Goal: Feedback & Contribution: Submit feedback/report problem

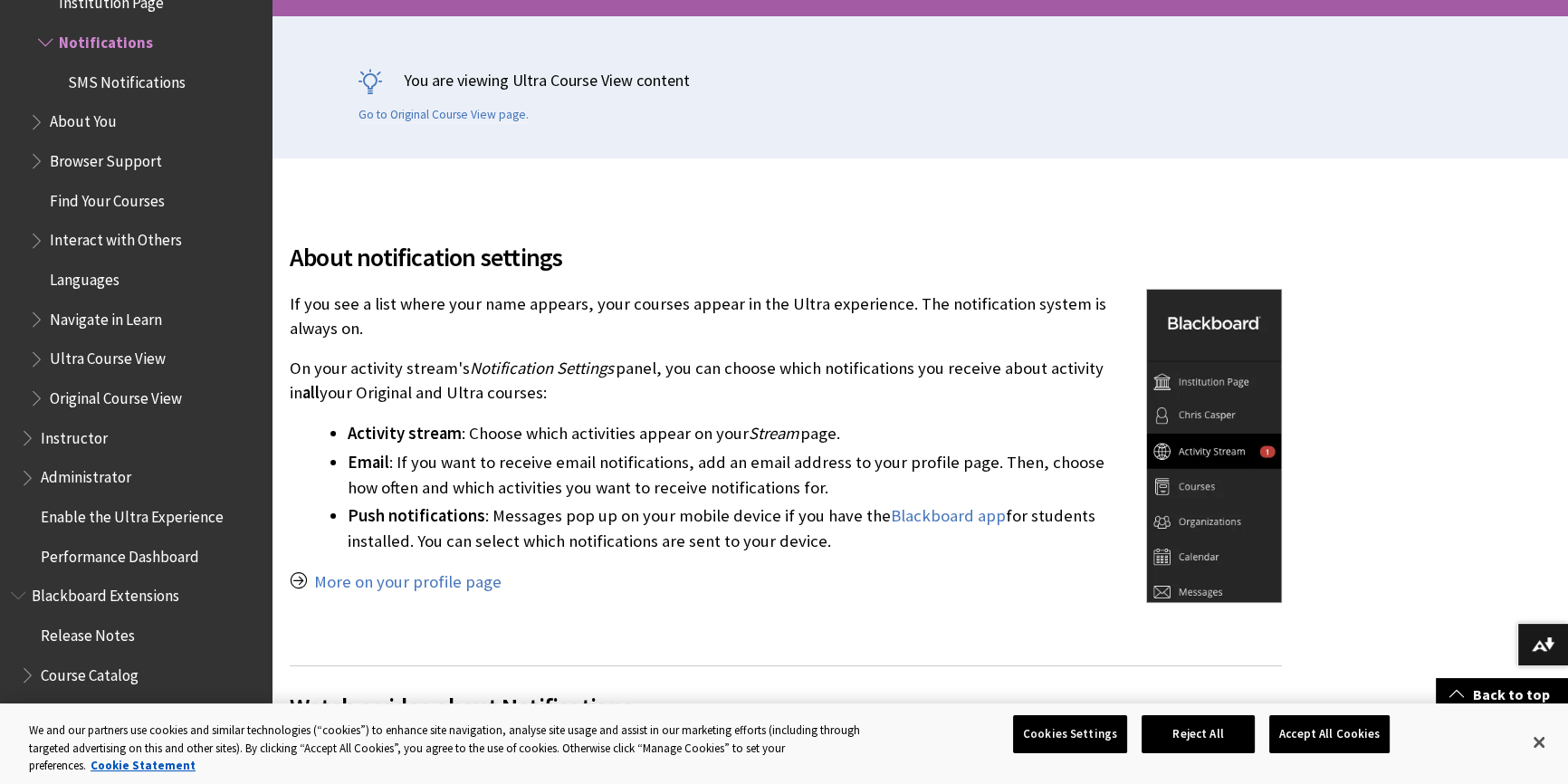
scroll to position [1982, 0]
click at [1087, 747] on button "Cookies Settings" at bounding box center [1069, 735] width 114 height 38
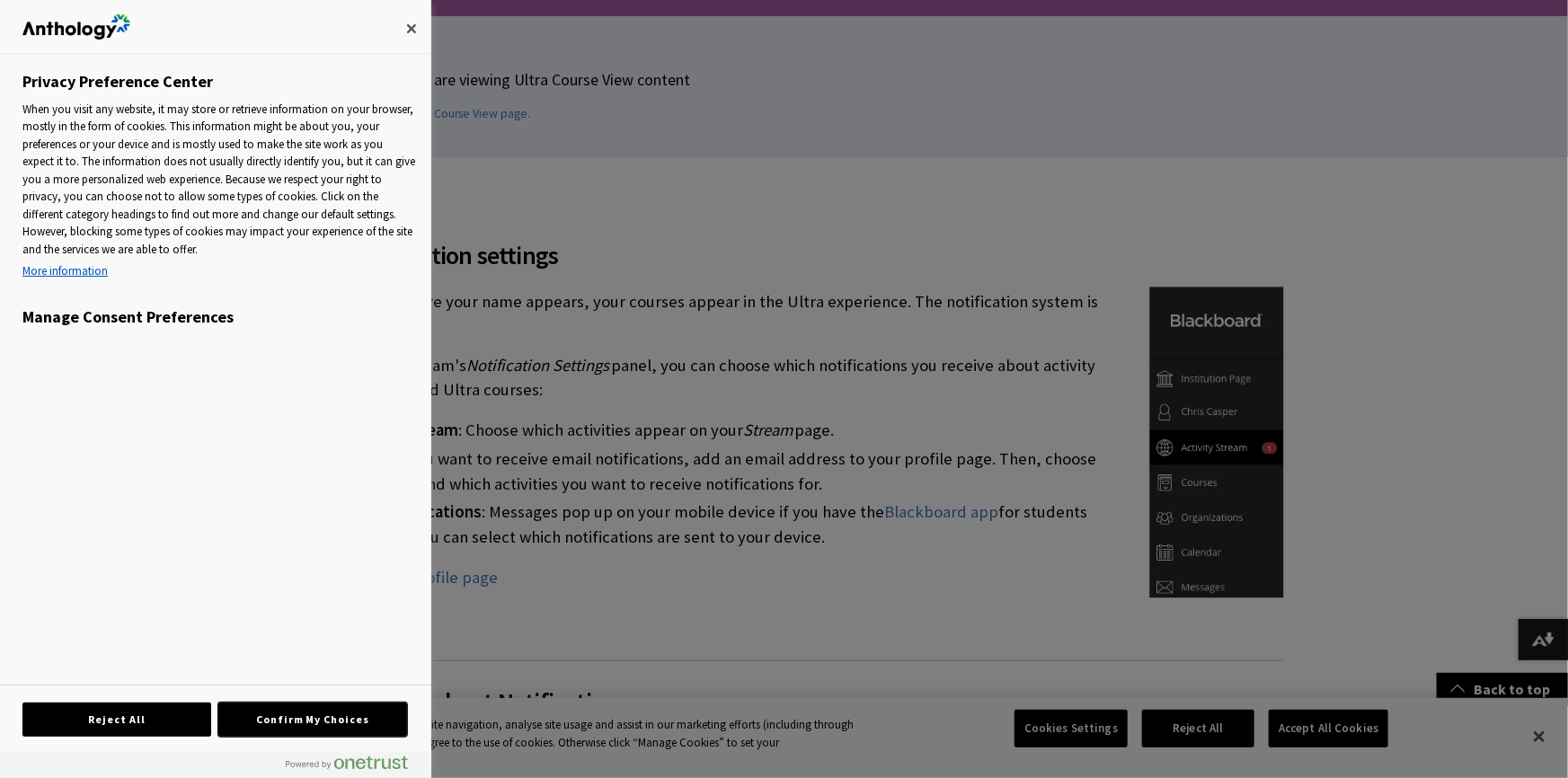
click at [294, 724] on button "Confirm My Choices" at bounding box center [312, 720] width 189 height 34
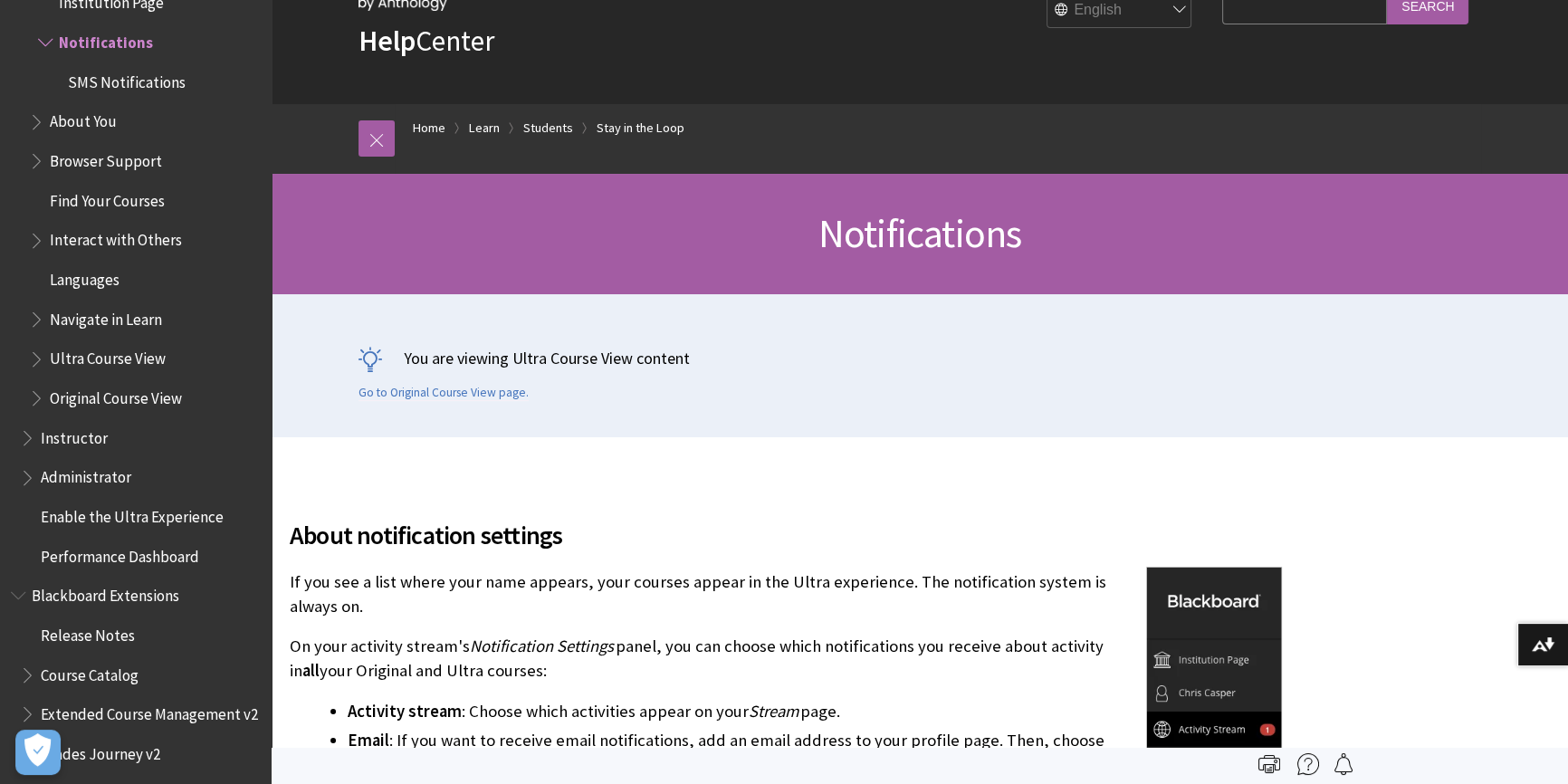
scroll to position [0, 0]
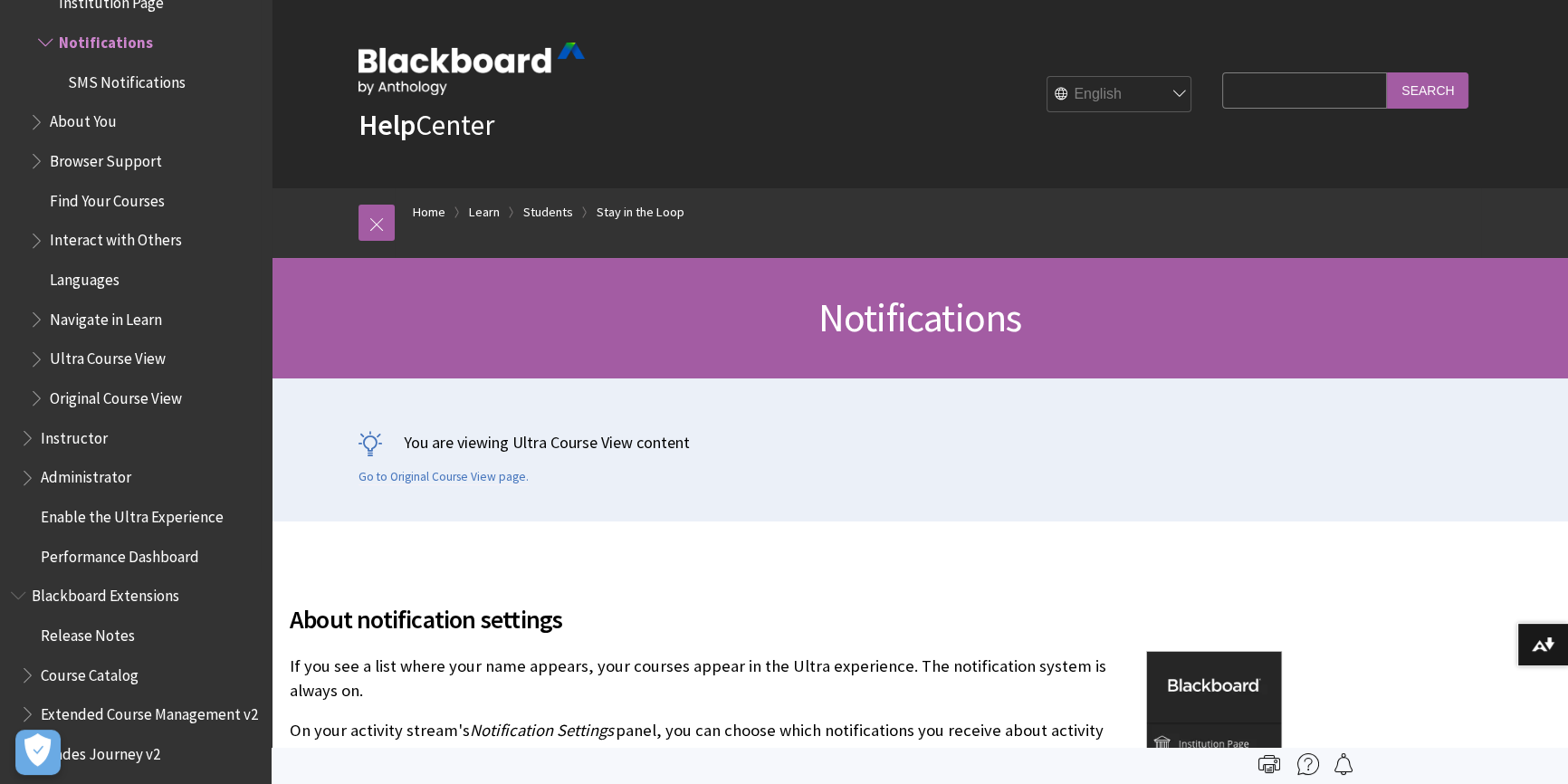
click at [78, 445] on span "Instructor" at bounding box center [74, 435] width 67 height 24
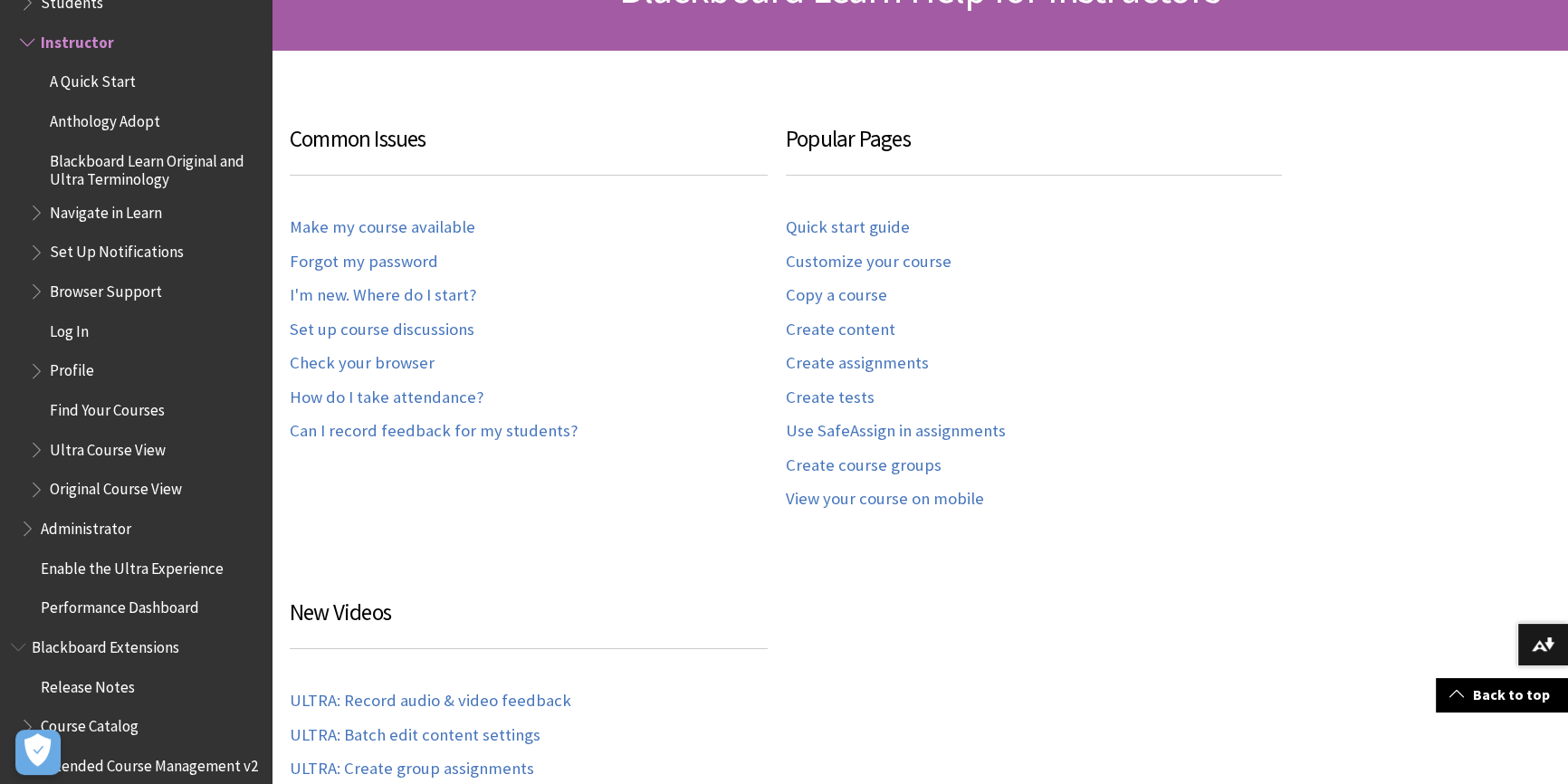
scroll to position [658, 0]
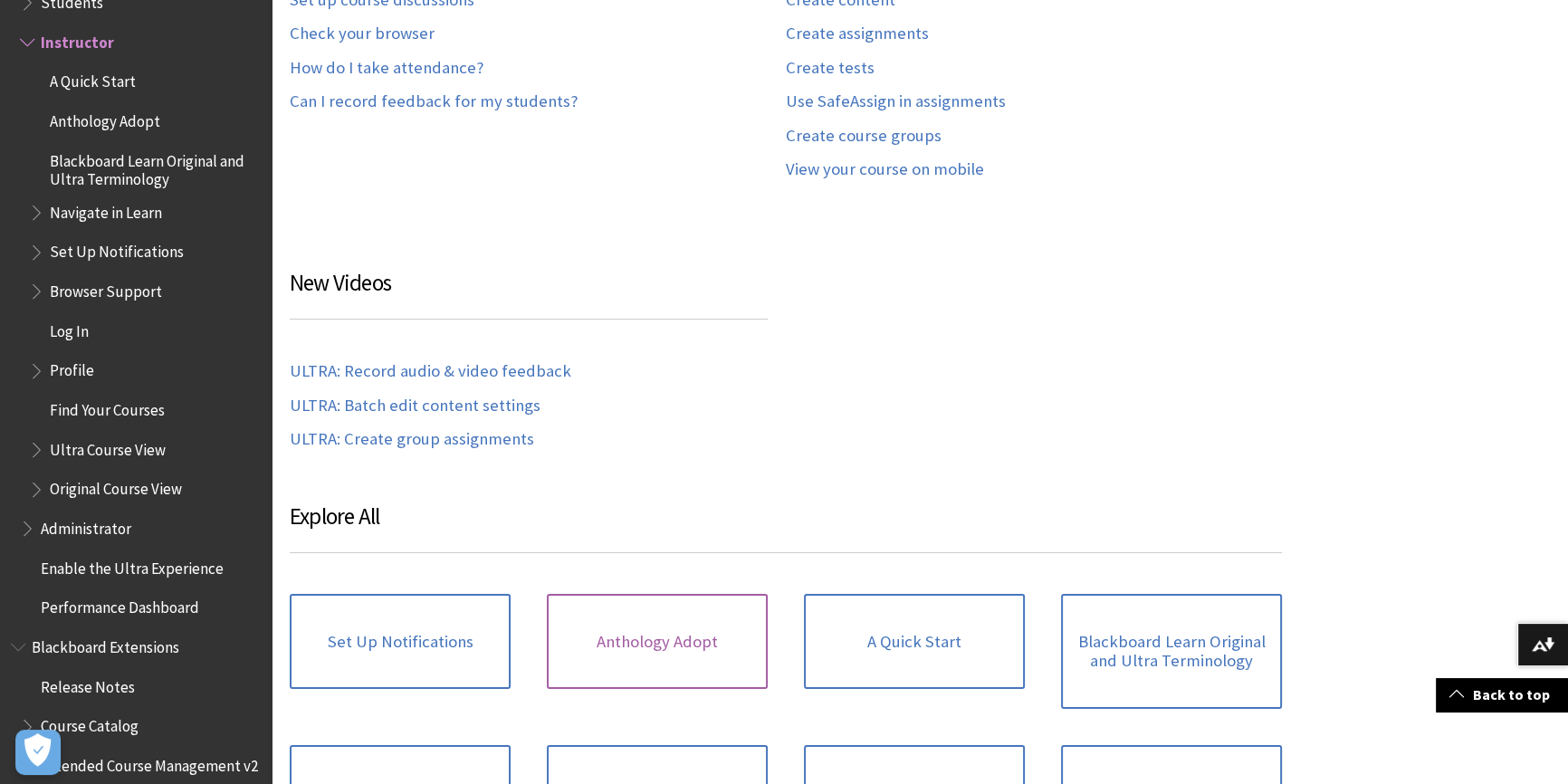
click at [697, 647] on link "Anthology Adopt" at bounding box center [657, 642] width 221 height 96
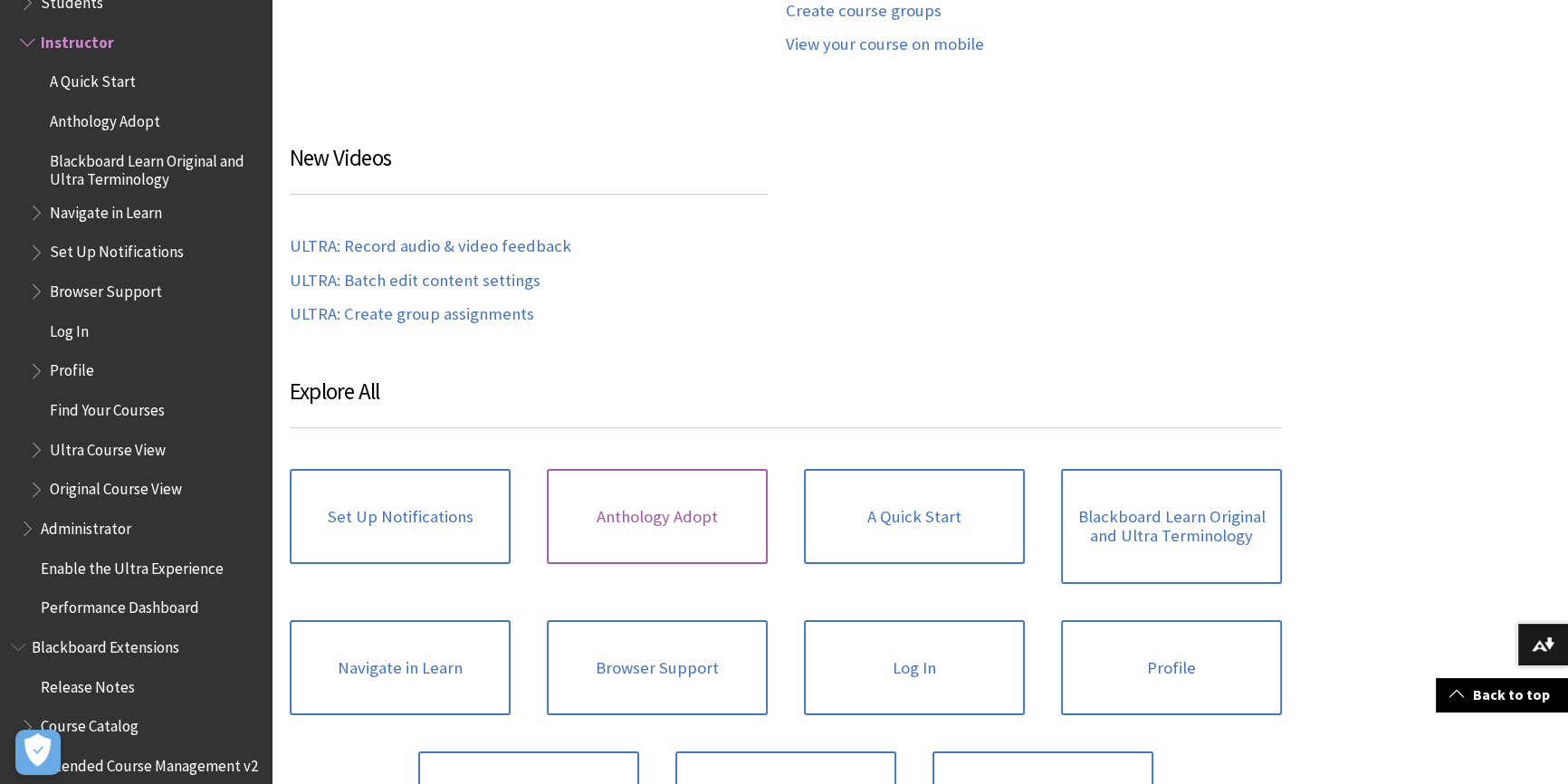
scroll to position [906, 0]
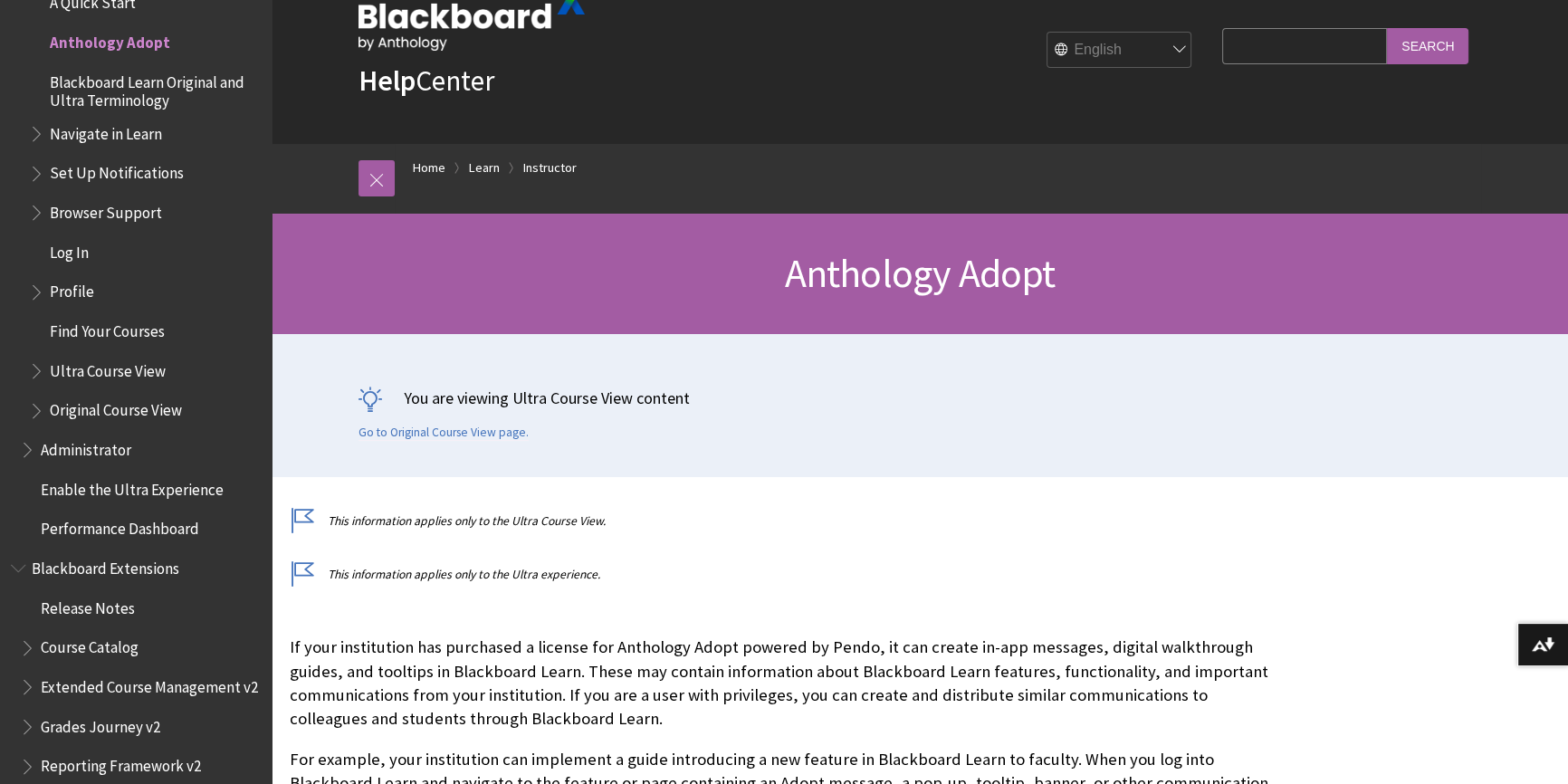
scroll to position [82, 0]
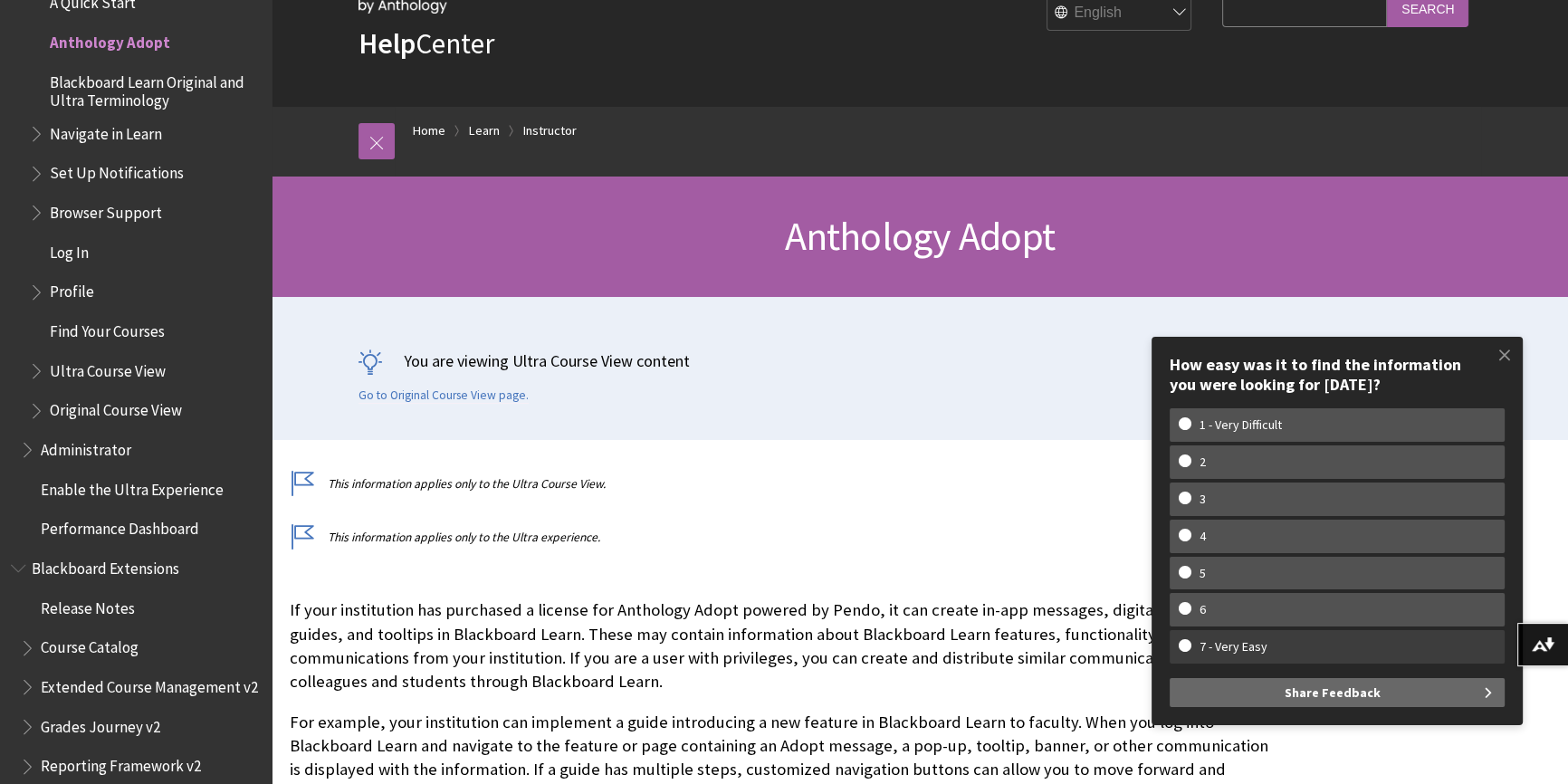
click at [1181, 649] on w-span "7 - Very Easy" at bounding box center [1337, 647] width 316 height 15
click at [1181, 649] on input "7 - Very Easy" at bounding box center [1184, 645] width 12 height 12
radio input "true"
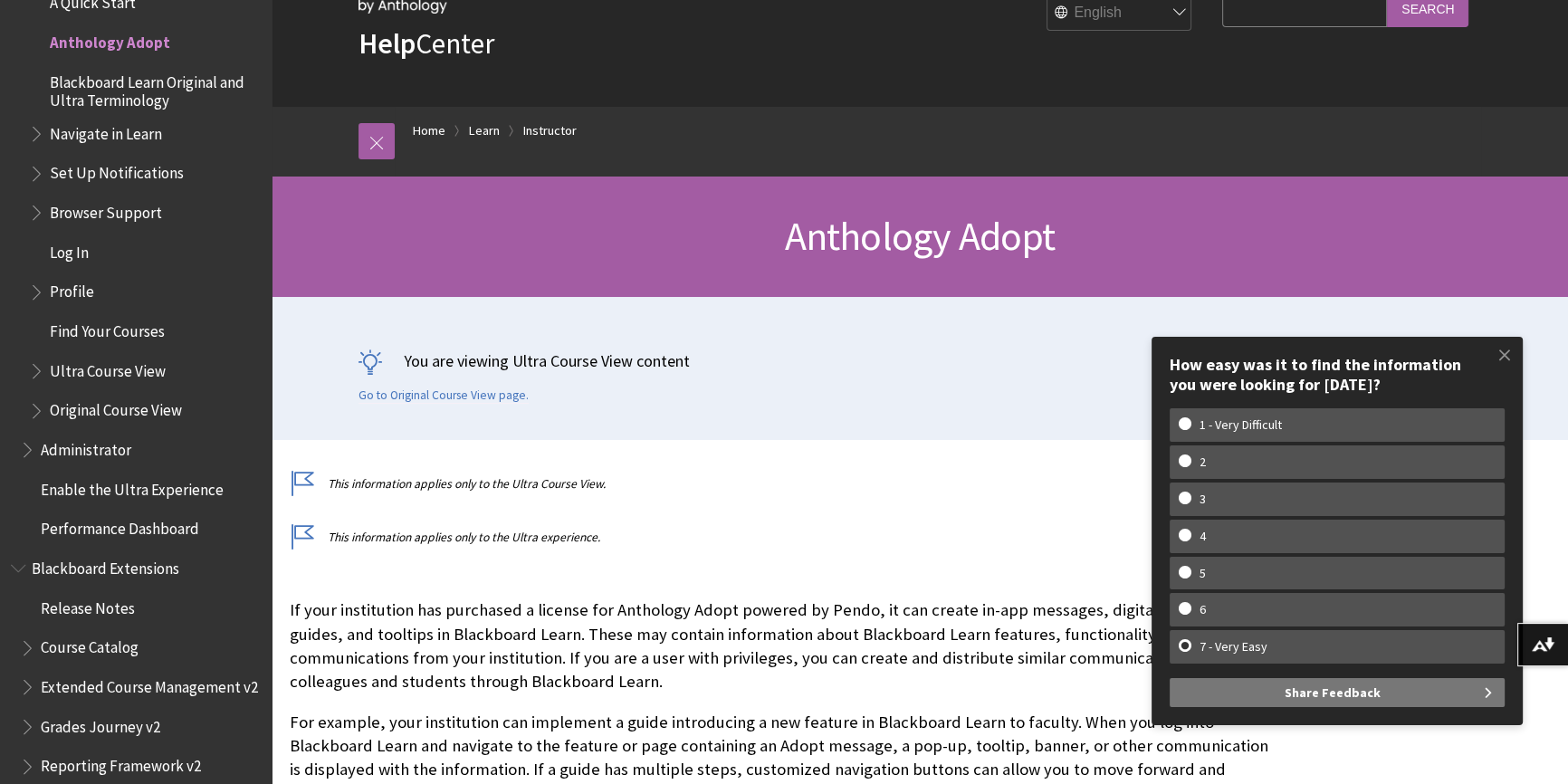
scroll to position [0, 0]
click at [1290, 687] on span "Share Feedback" at bounding box center [1332, 693] width 96 height 29
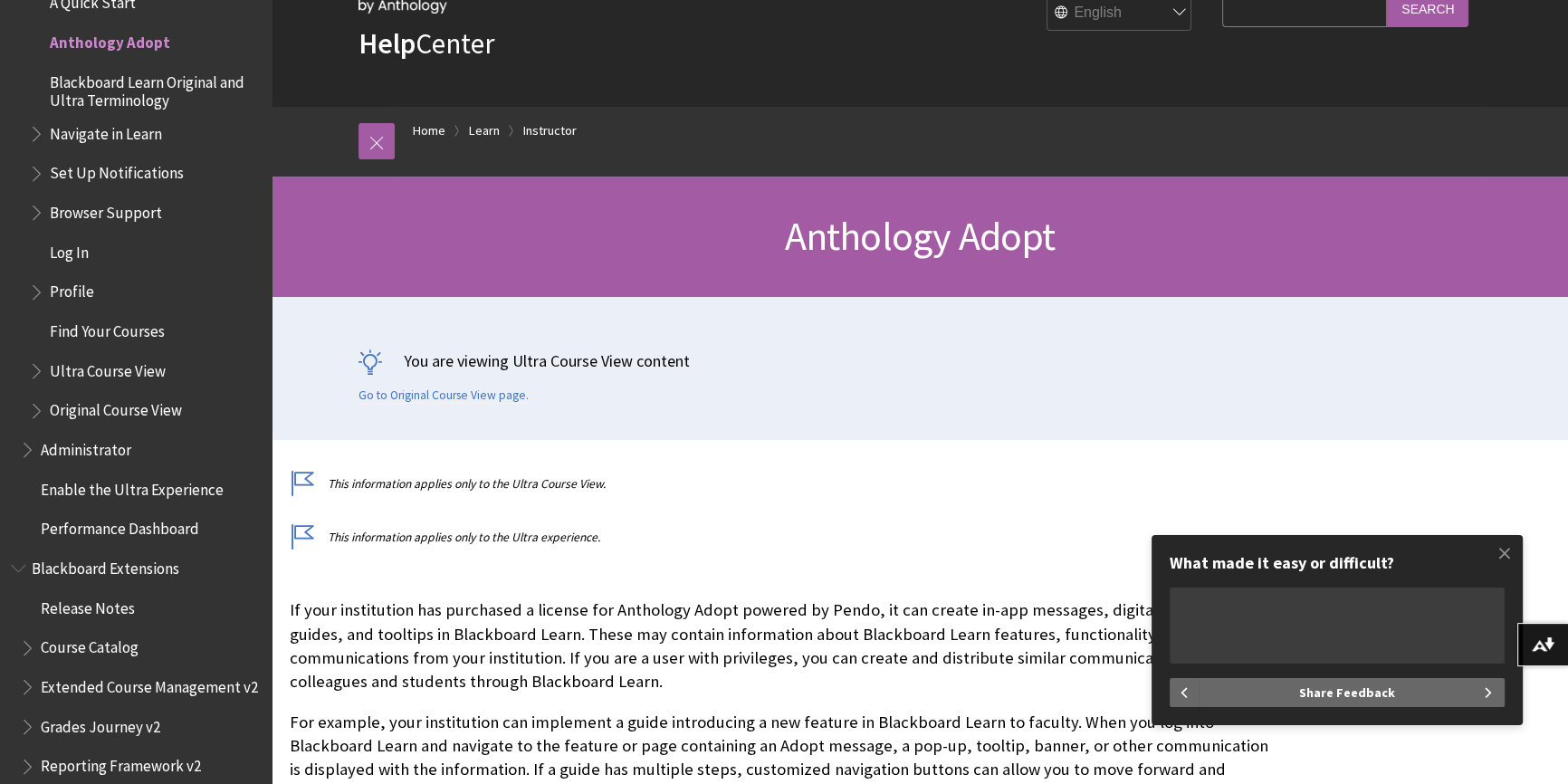
type textarea "e"
type textarea "very informative shortcut, every shortcut is accessible, not mistake ever happe…"
click at [1399, 699] on button "Share Feedback" at bounding box center [1351, 693] width 306 height 29
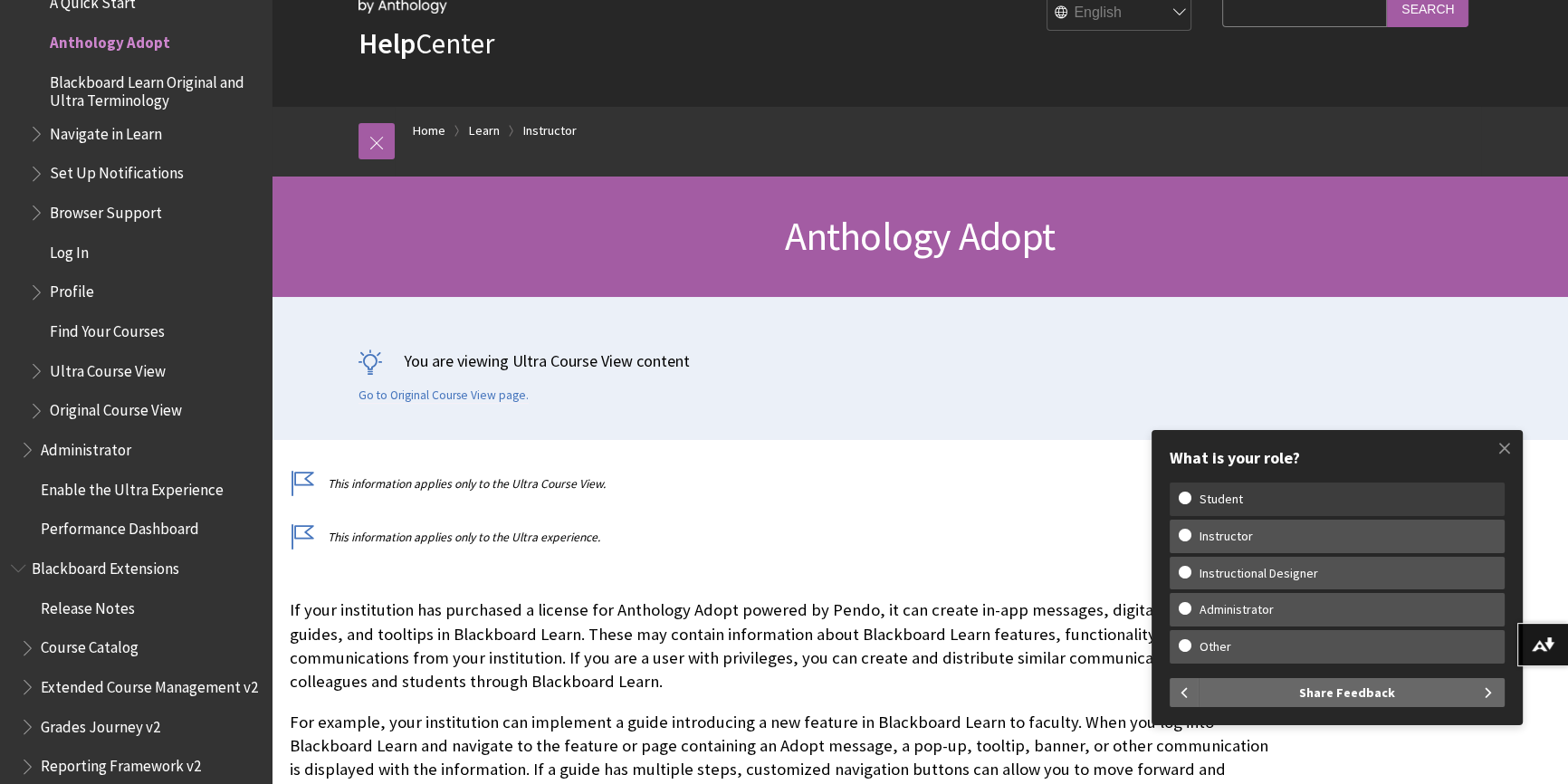
click at [1284, 502] on w-span "Student" at bounding box center [1337, 500] width 316 height 15
click at [1190, 502] on input "Student" at bounding box center [1184, 498] width 12 height 12
radio input "true"
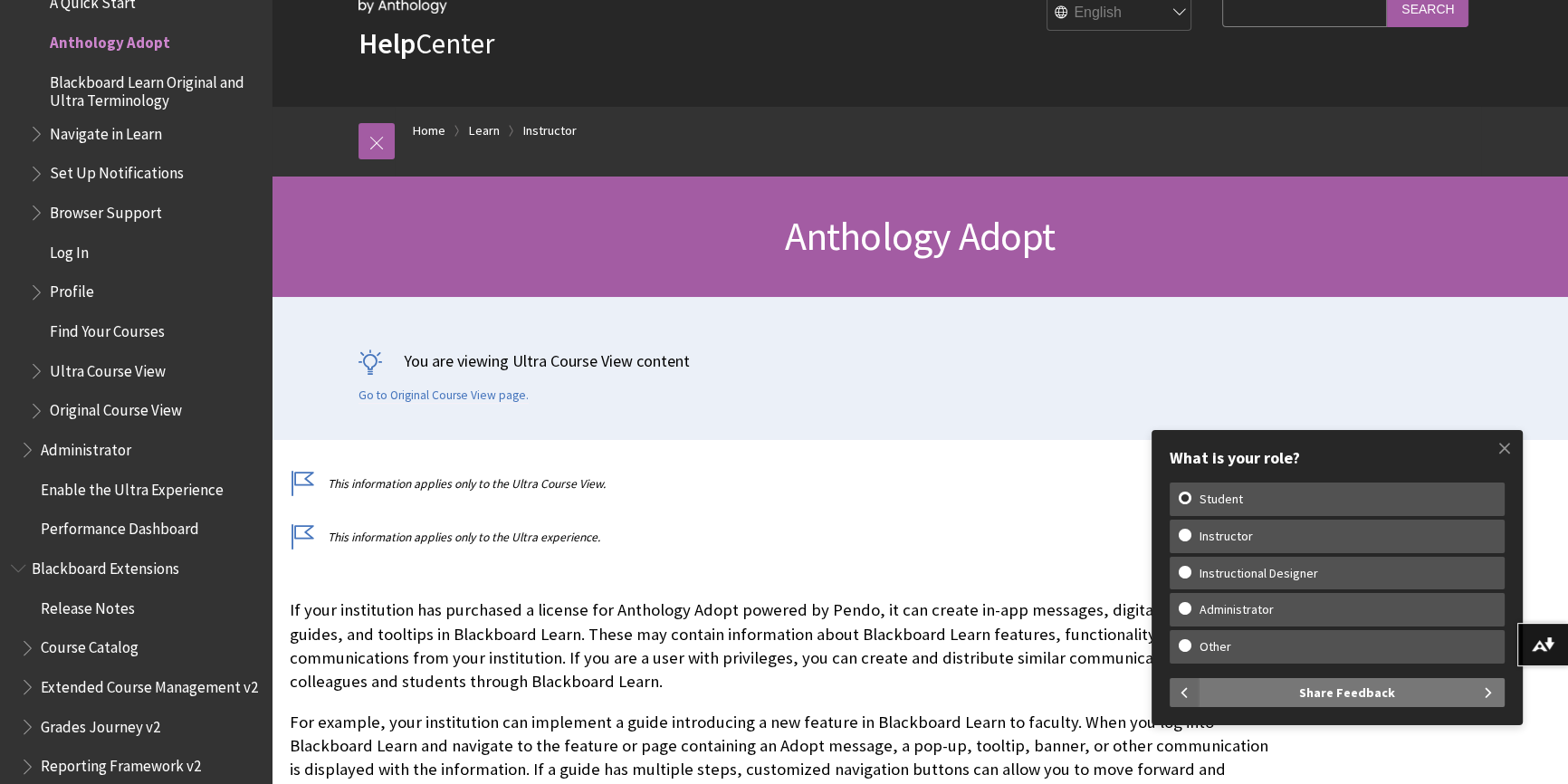
click at [1372, 693] on span "Share Feedback" at bounding box center [1347, 693] width 96 height 29
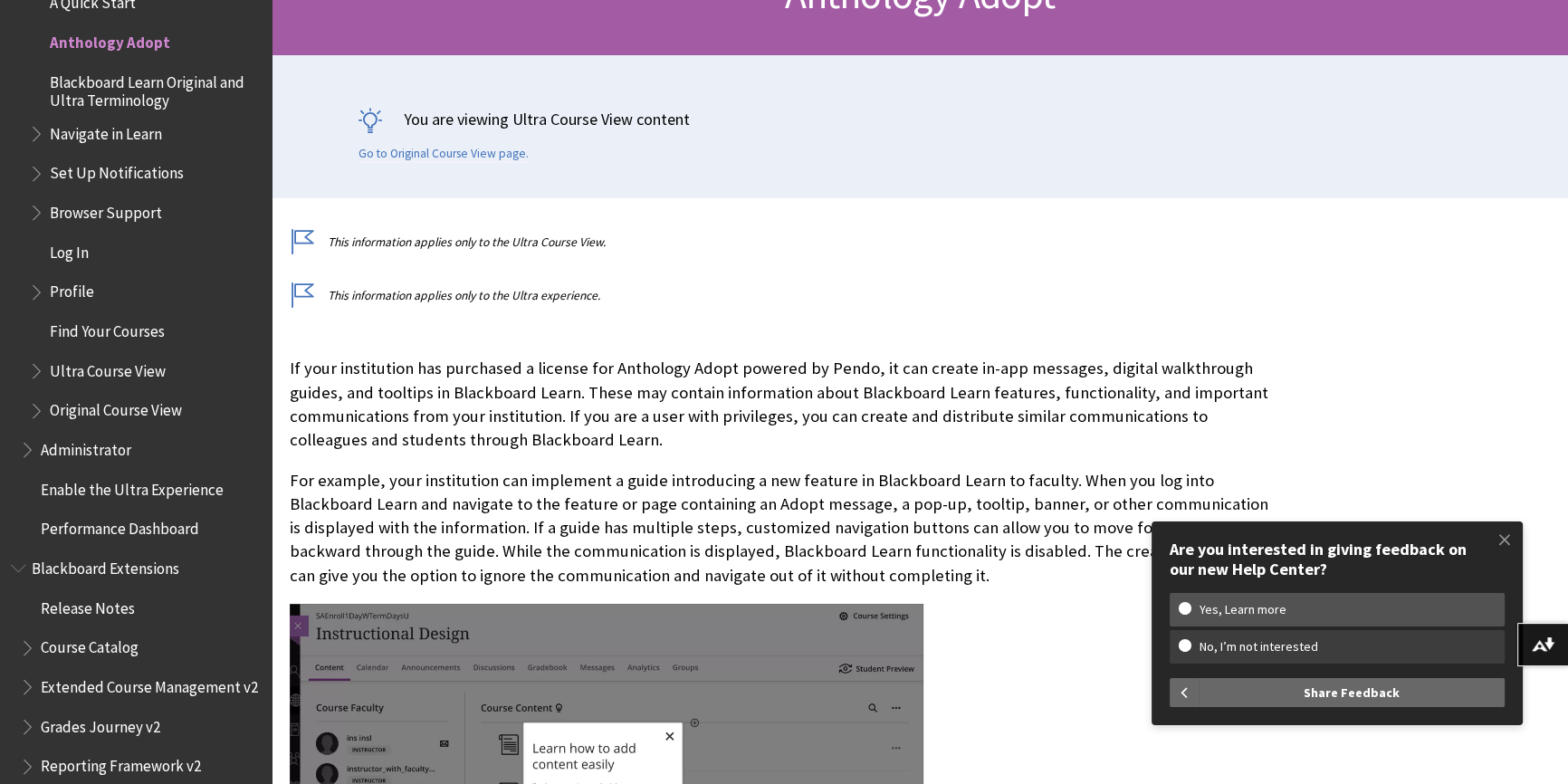
scroll to position [329, 0]
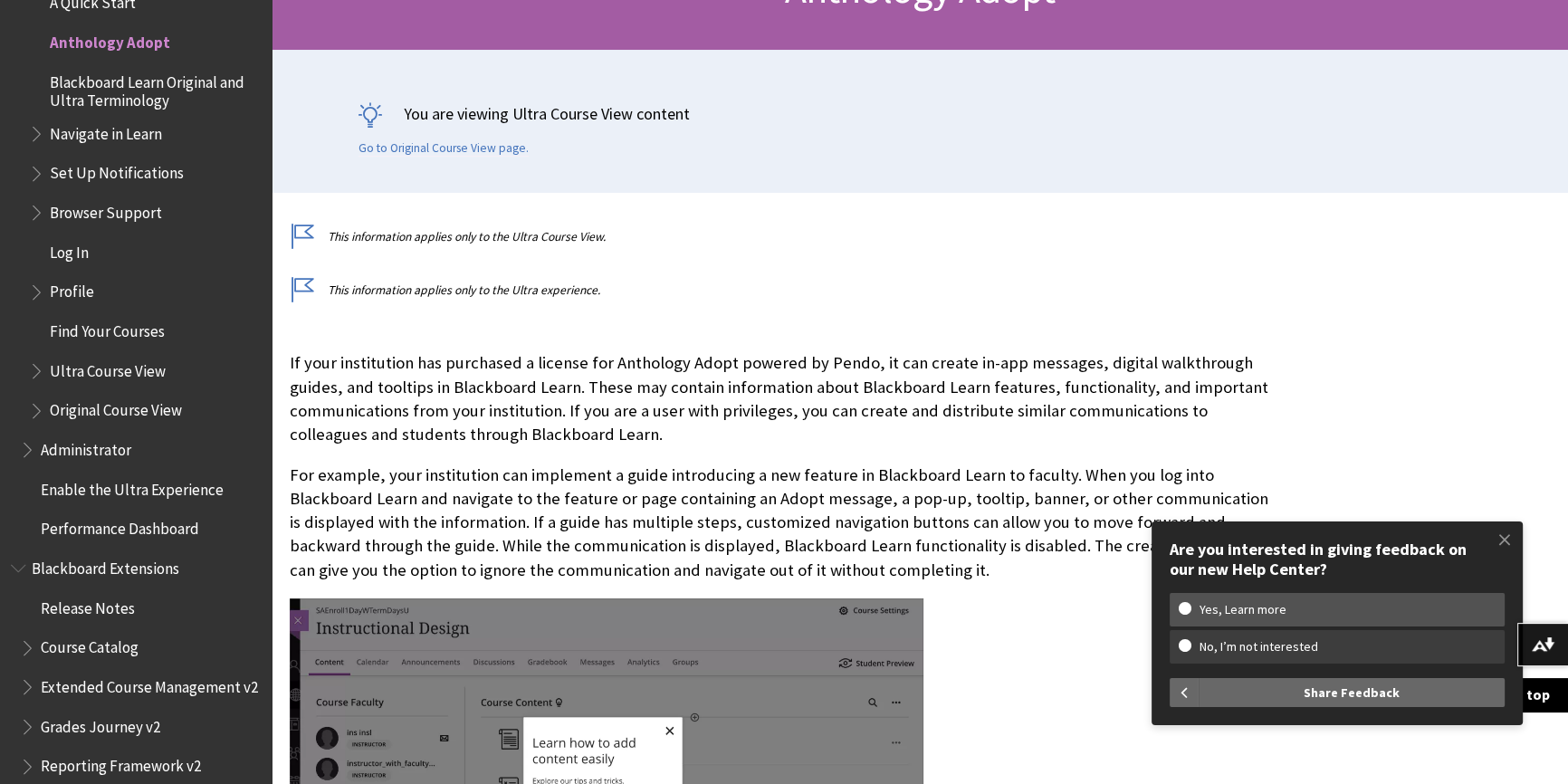
click at [1319, 648] on w-span "No, I’m not interested" at bounding box center [1258, 647] width 160 height 15
click at [1190, 648] on input "No, I’m not interested" at bounding box center [1184, 645] width 12 height 12
radio input "true"
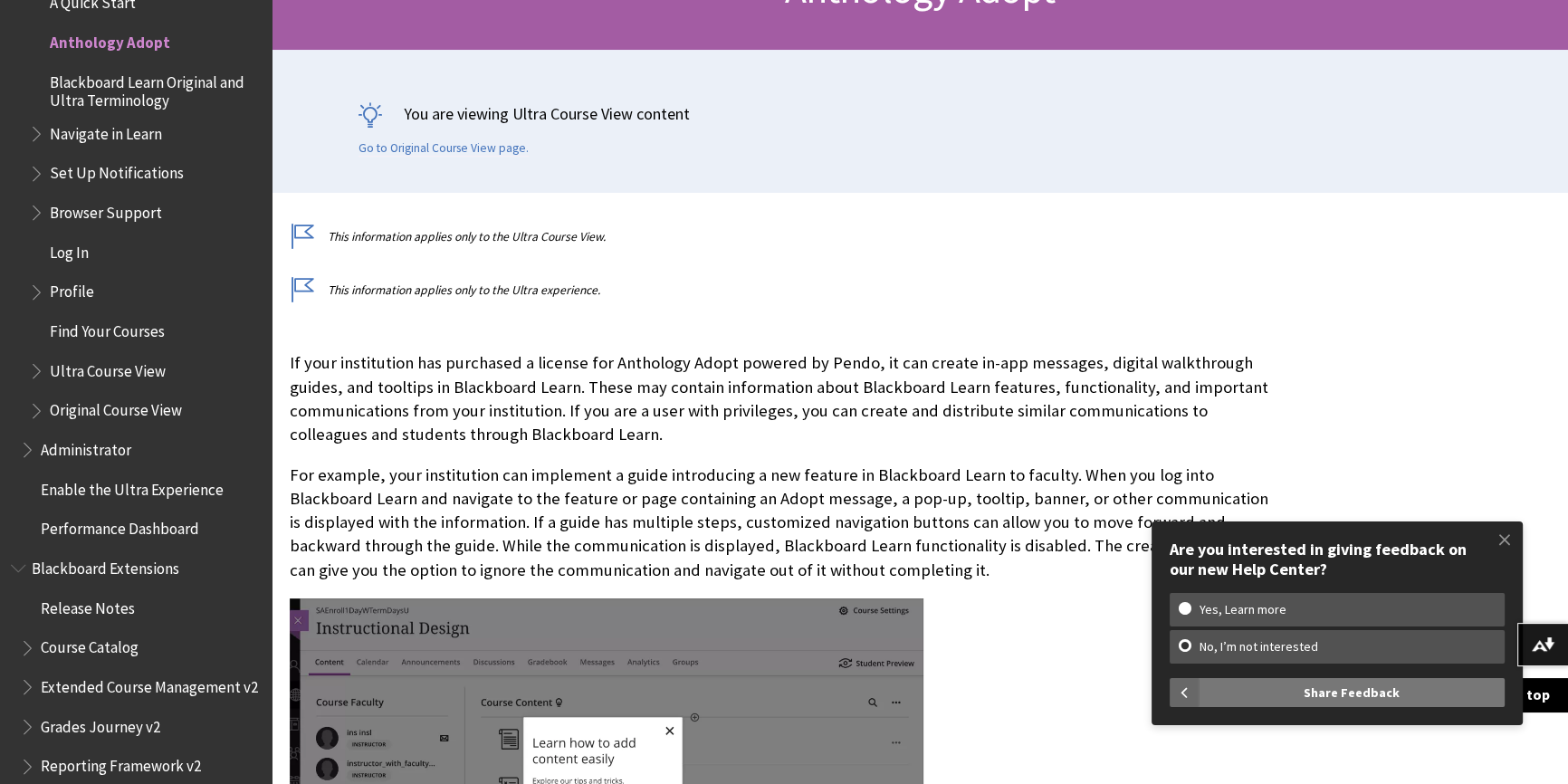
click at [1357, 698] on span "Share Feedback" at bounding box center [1351, 693] width 96 height 29
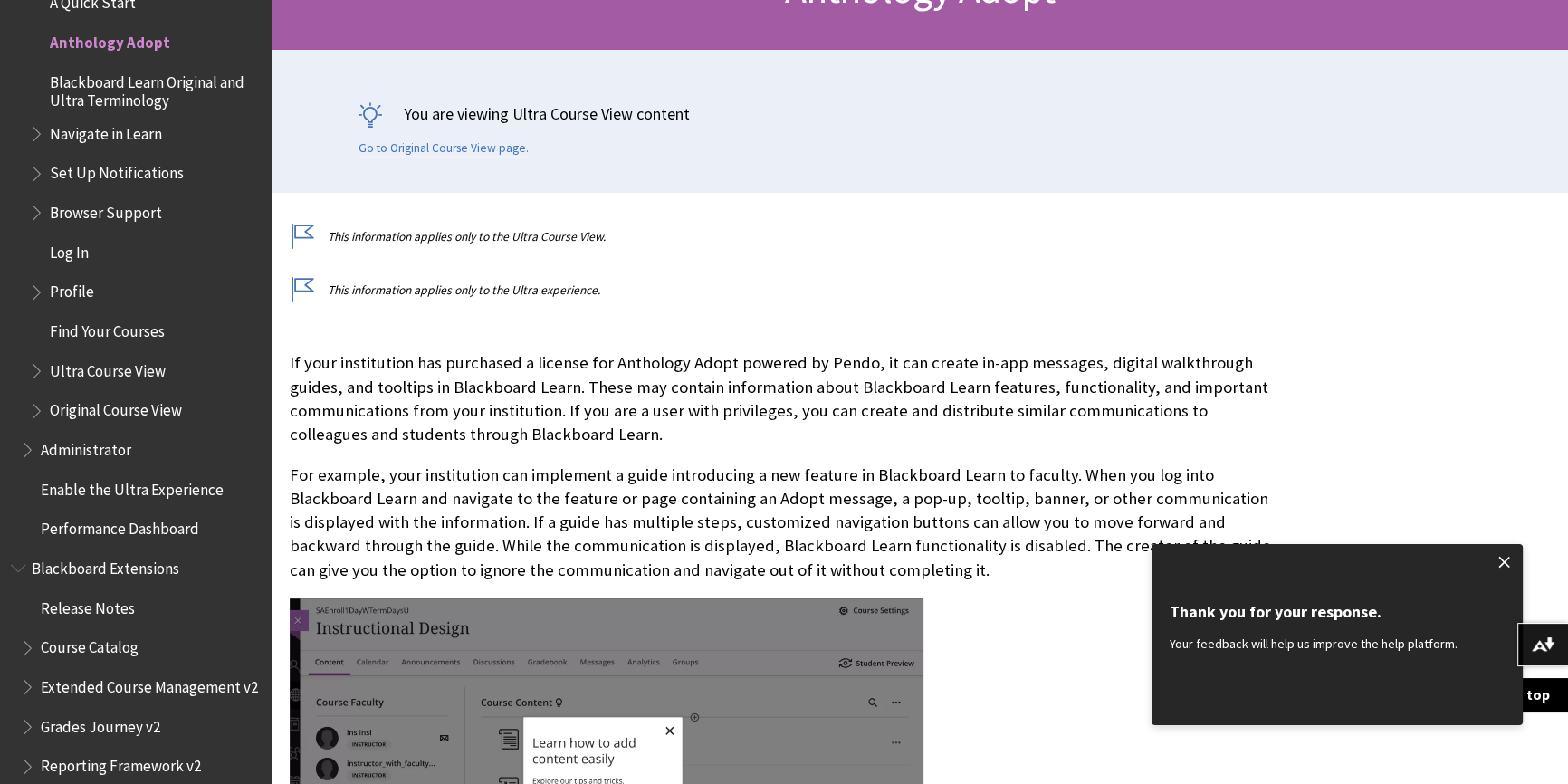
click at [1501, 558] on span at bounding box center [1505, 562] width 38 height 38
